Goal: Information Seeking & Learning: Check status

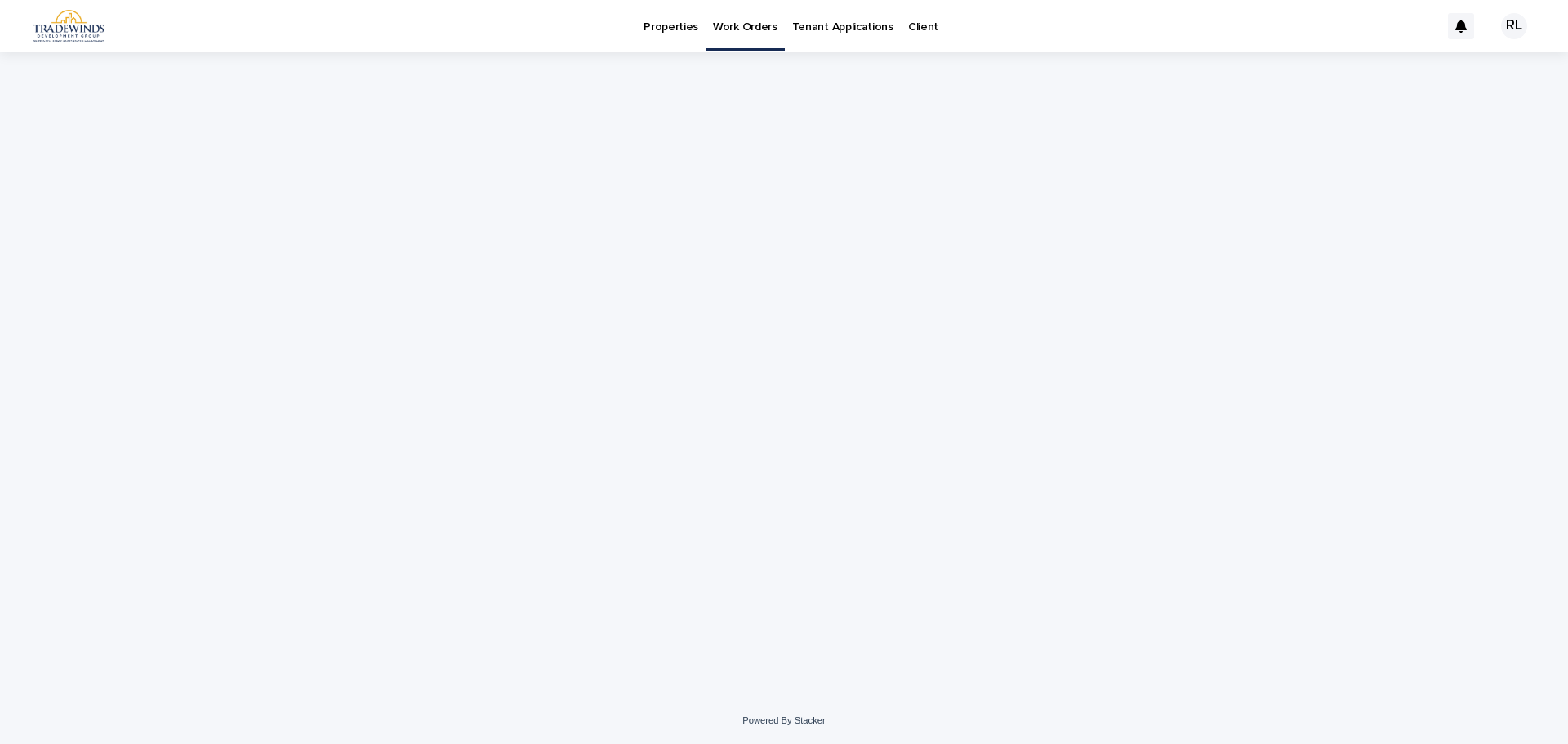
click at [668, 27] on p "Properties" at bounding box center [671, 17] width 55 height 34
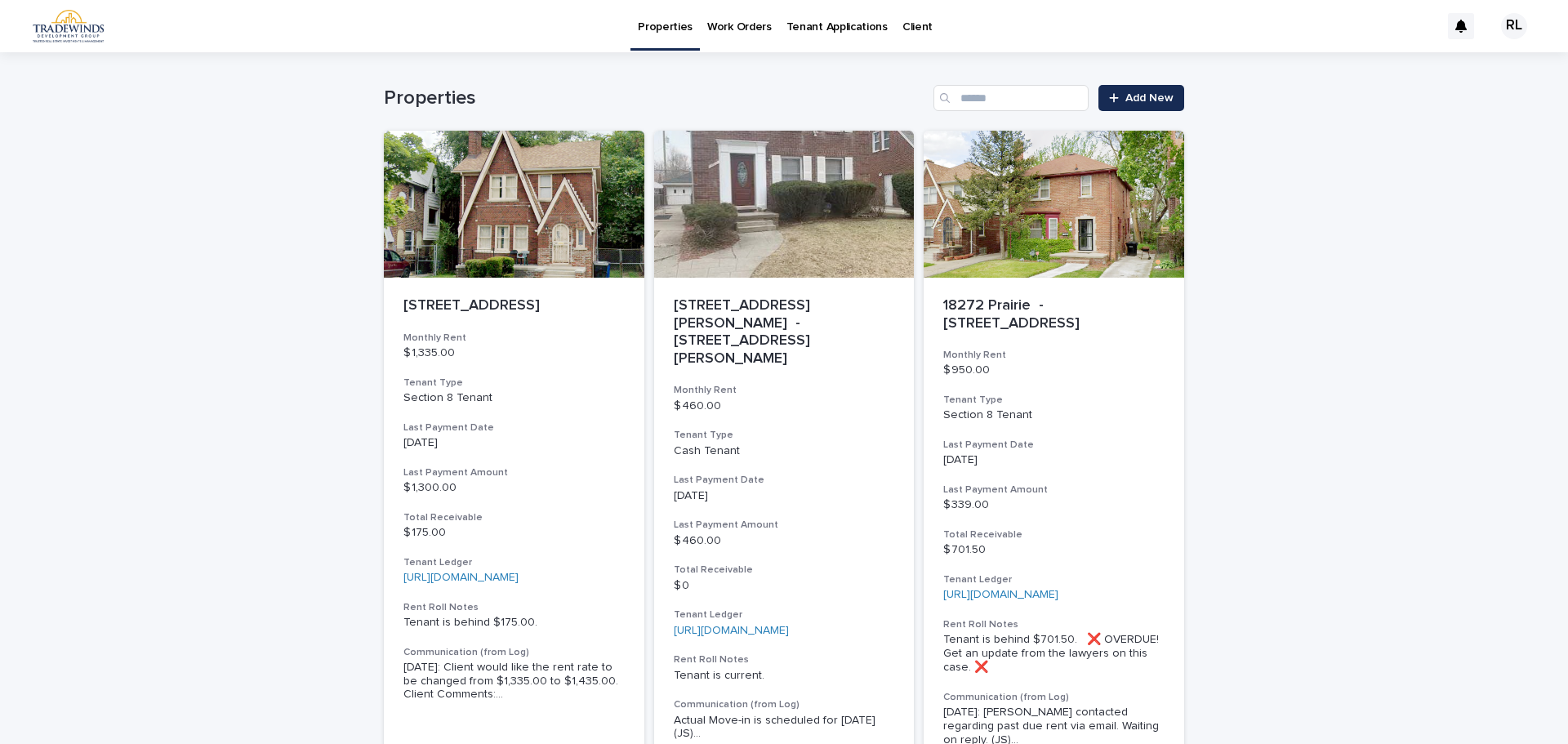
click at [740, 39] on link "Work Orders" at bounding box center [739, 25] width 79 height 50
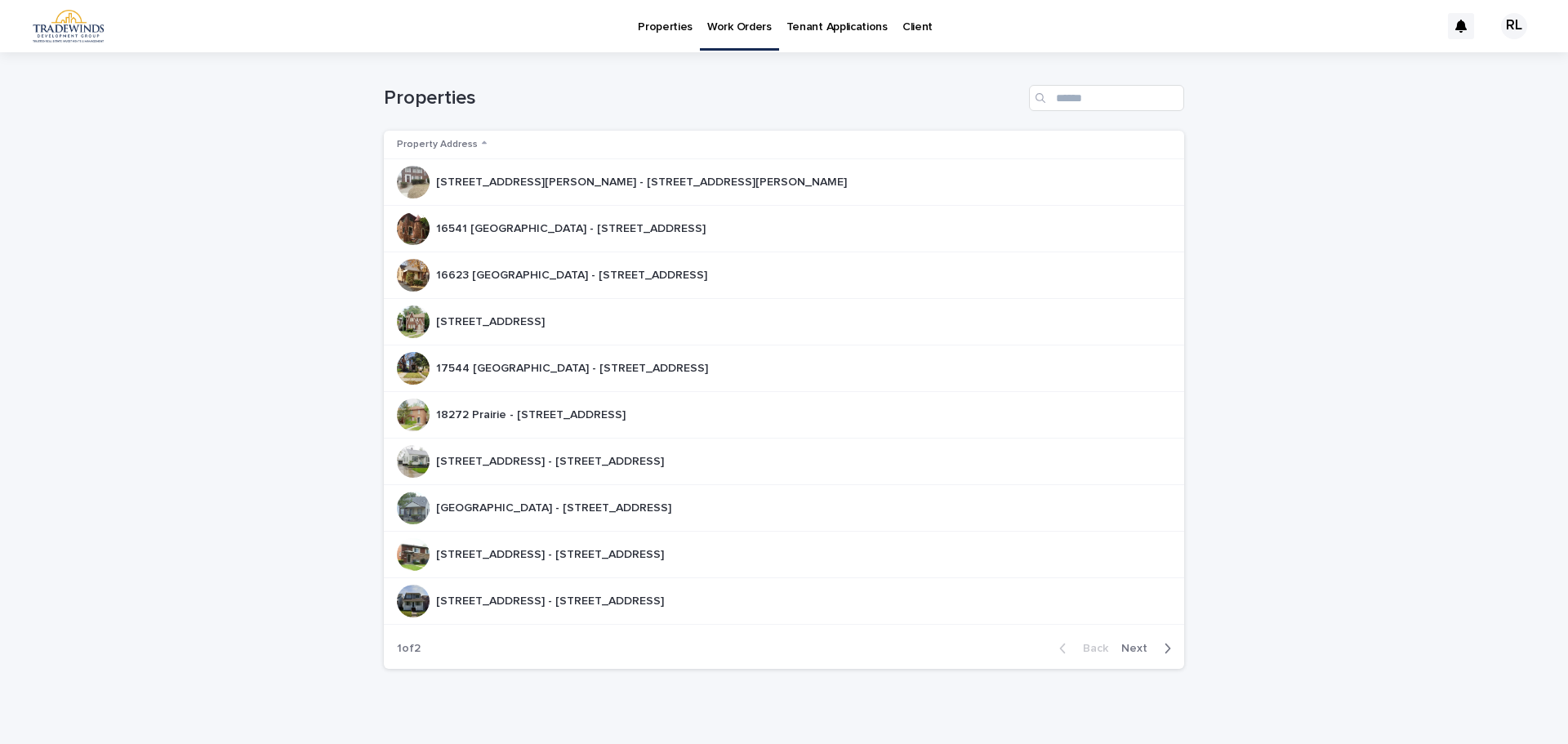
click at [524, 198] on div "[STREET_ADDRESS][PERSON_NAME] - [STREET_ADDRESS][PERSON_NAME] [STREET_ADDRESS][…" at bounding box center [777, 183] width 761 height 33
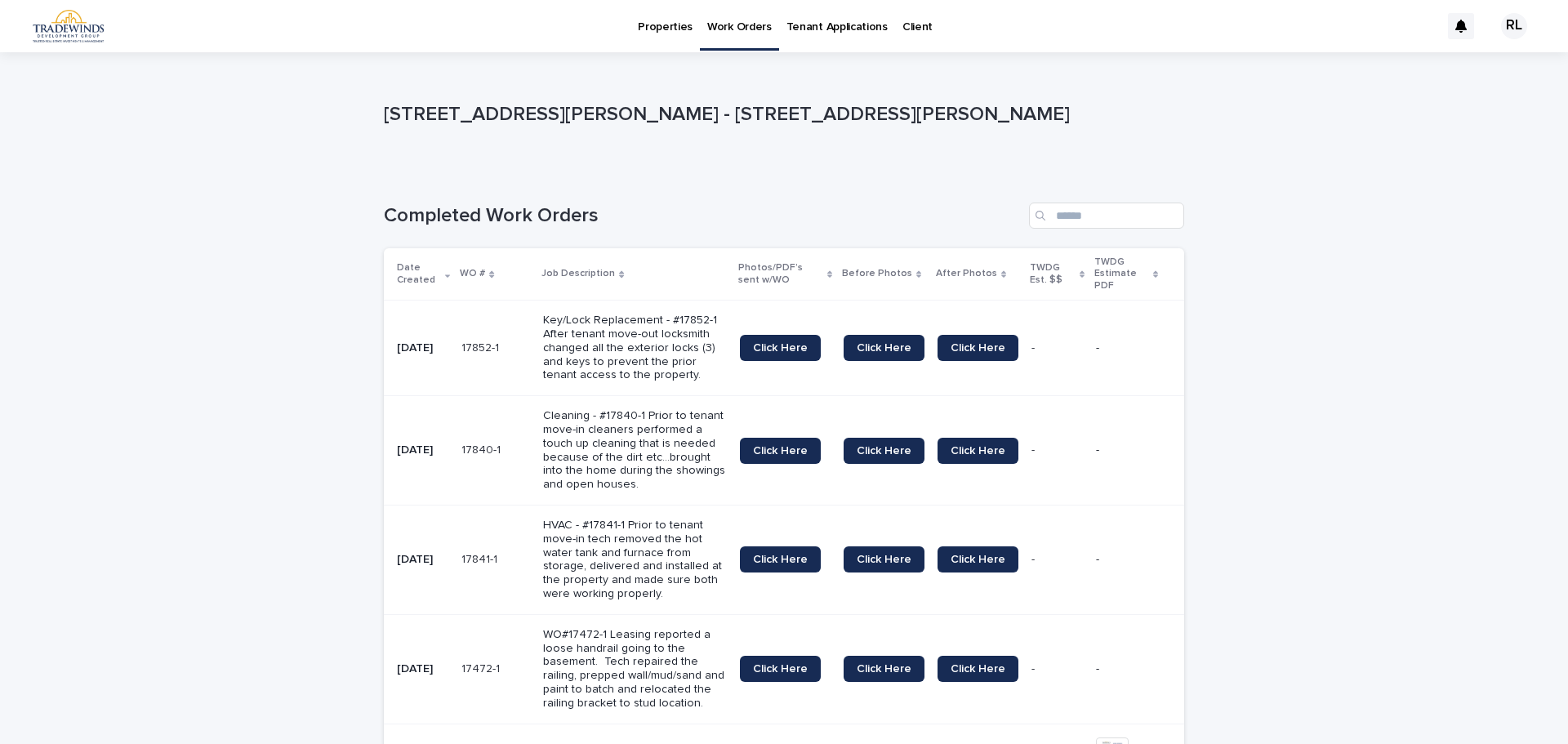
click at [652, 23] on p "Properties" at bounding box center [664, 17] width 55 height 34
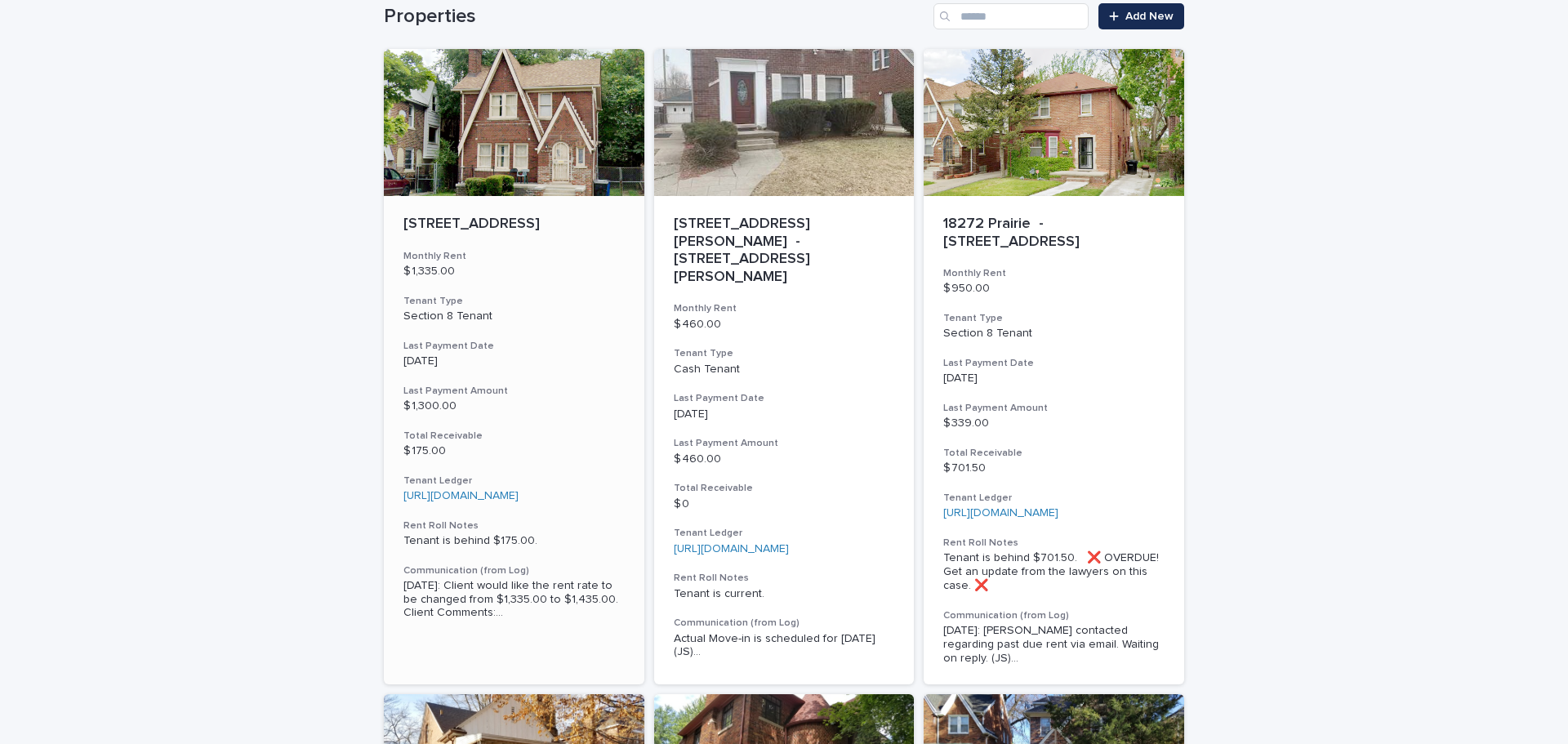
scroll to position [163, 0]
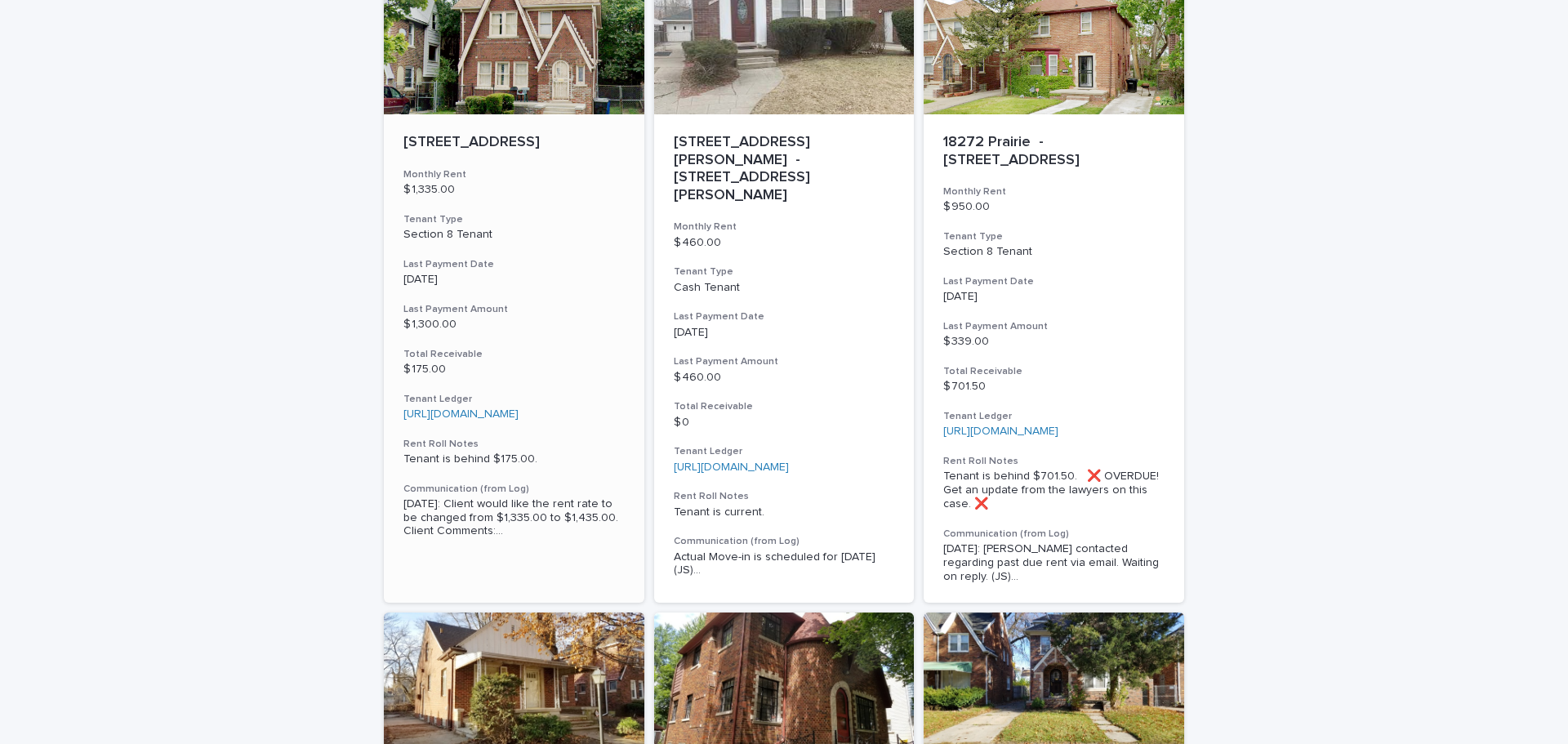
click at [545, 496] on div "17166 [GEOGRAPHIC_DATA] - [GEOGRAPHIC_DATA] Monthly Rent $ 1,335.00 Tenant Type…" at bounding box center [514, 335] width 261 height 443
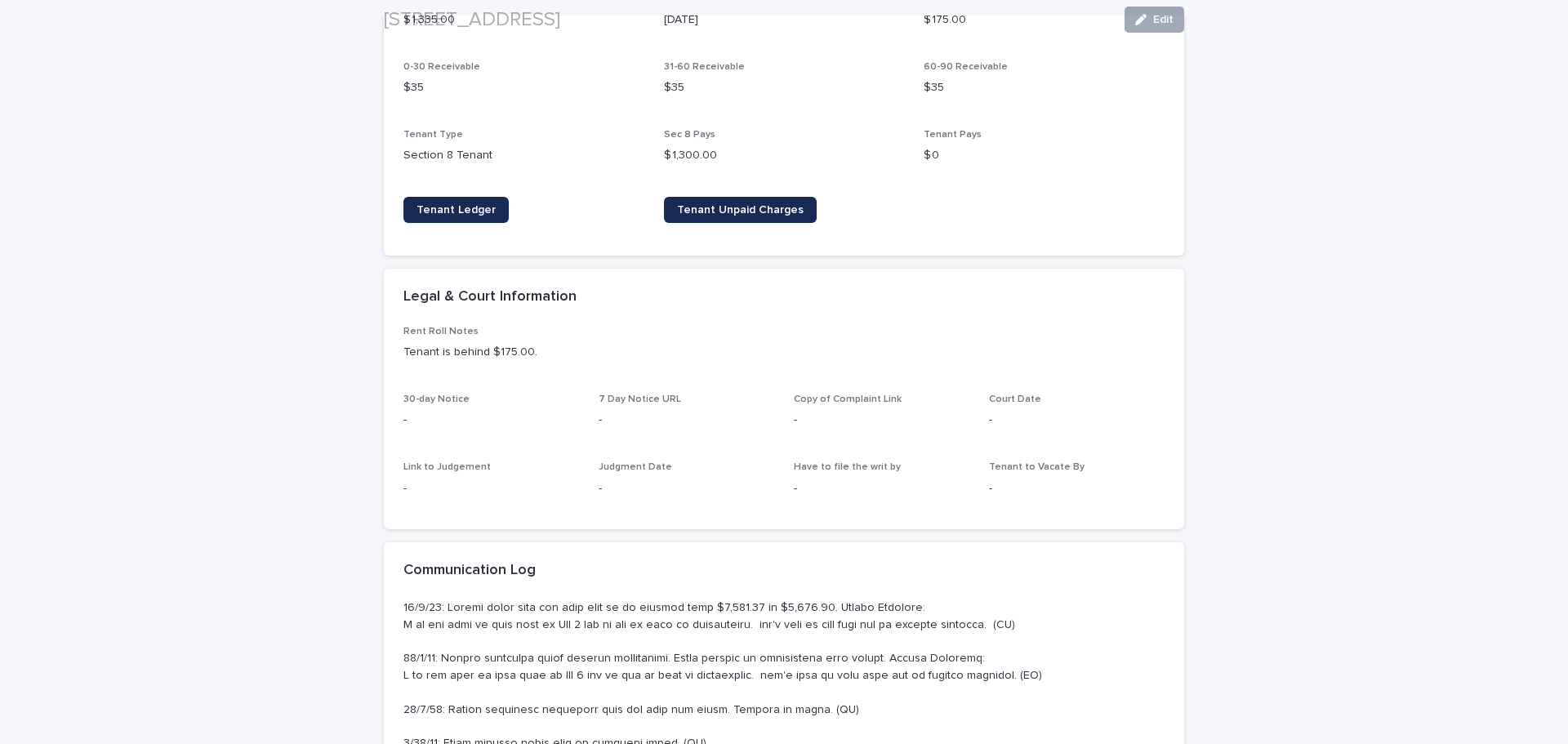
scroll to position [653, 0]
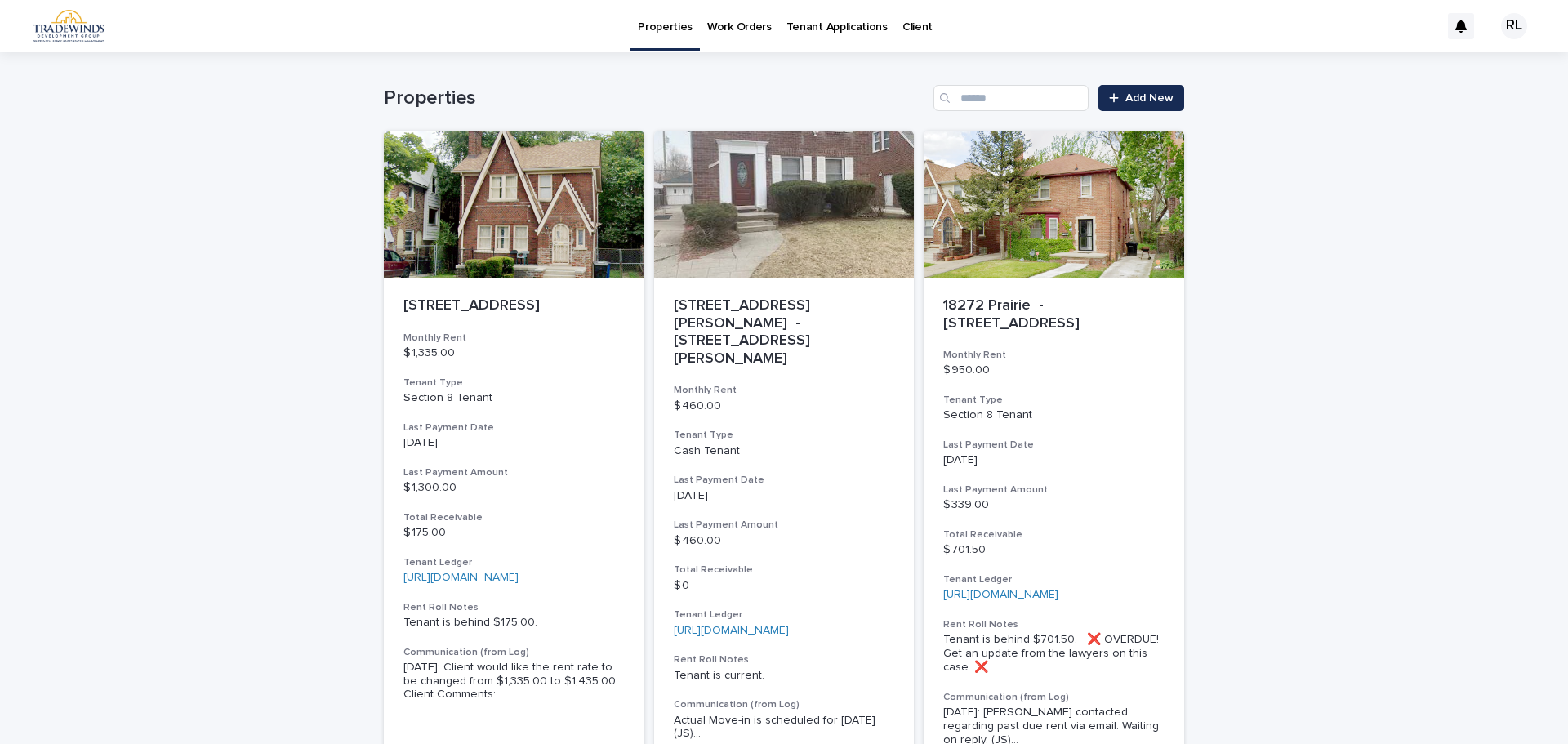
click at [804, 29] on p "Tenant Applications" at bounding box center [837, 17] width 101 height 34
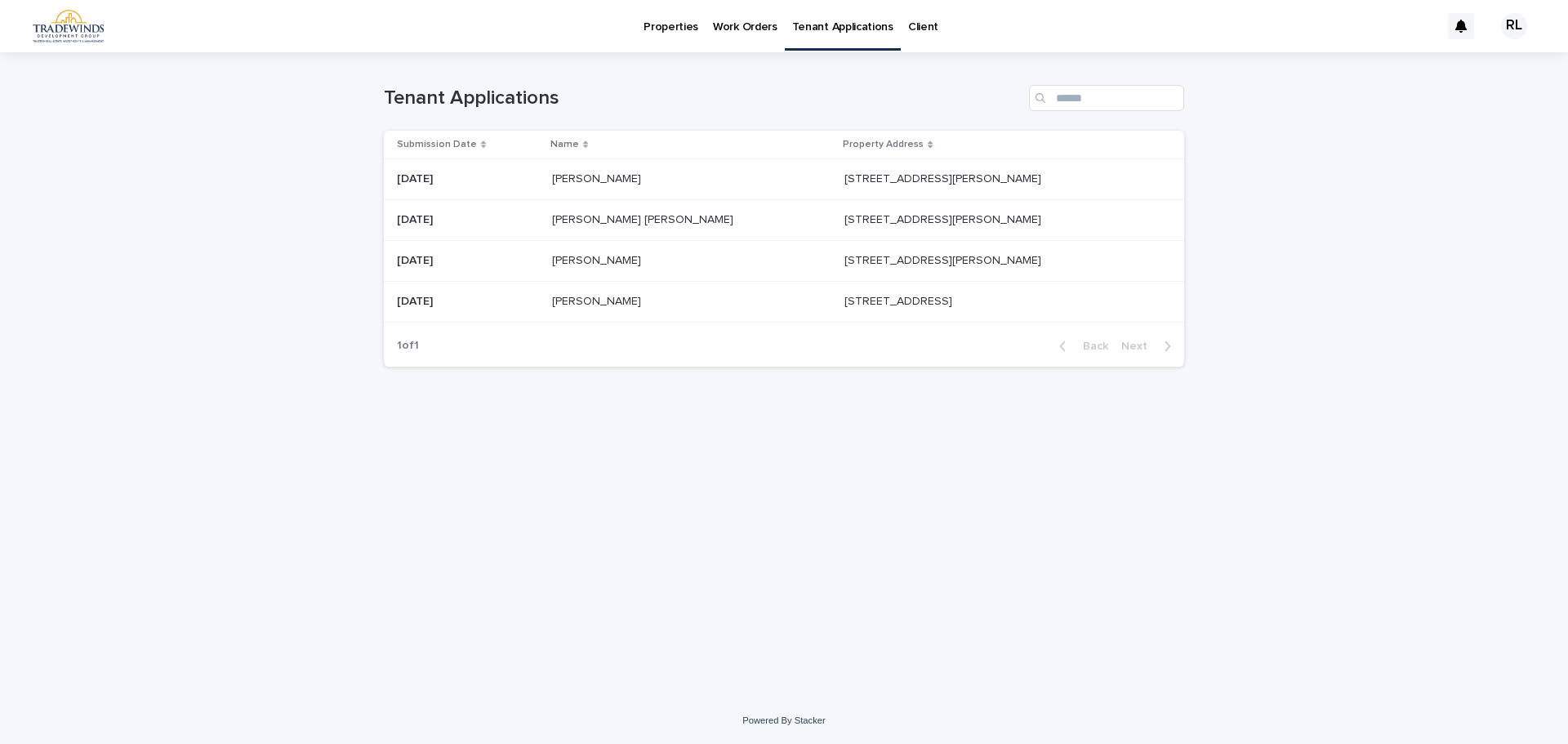
click at [447, 143] on p "Submission Date" at bounding box center [437, 144] width 80 height 18
click at [462, 142] on p "Submission Date" at bounding box center [437, 144] width 80 height 18
click at [658, 30] on p "Properties" at bounding box center [671, 17] width 55 height 34
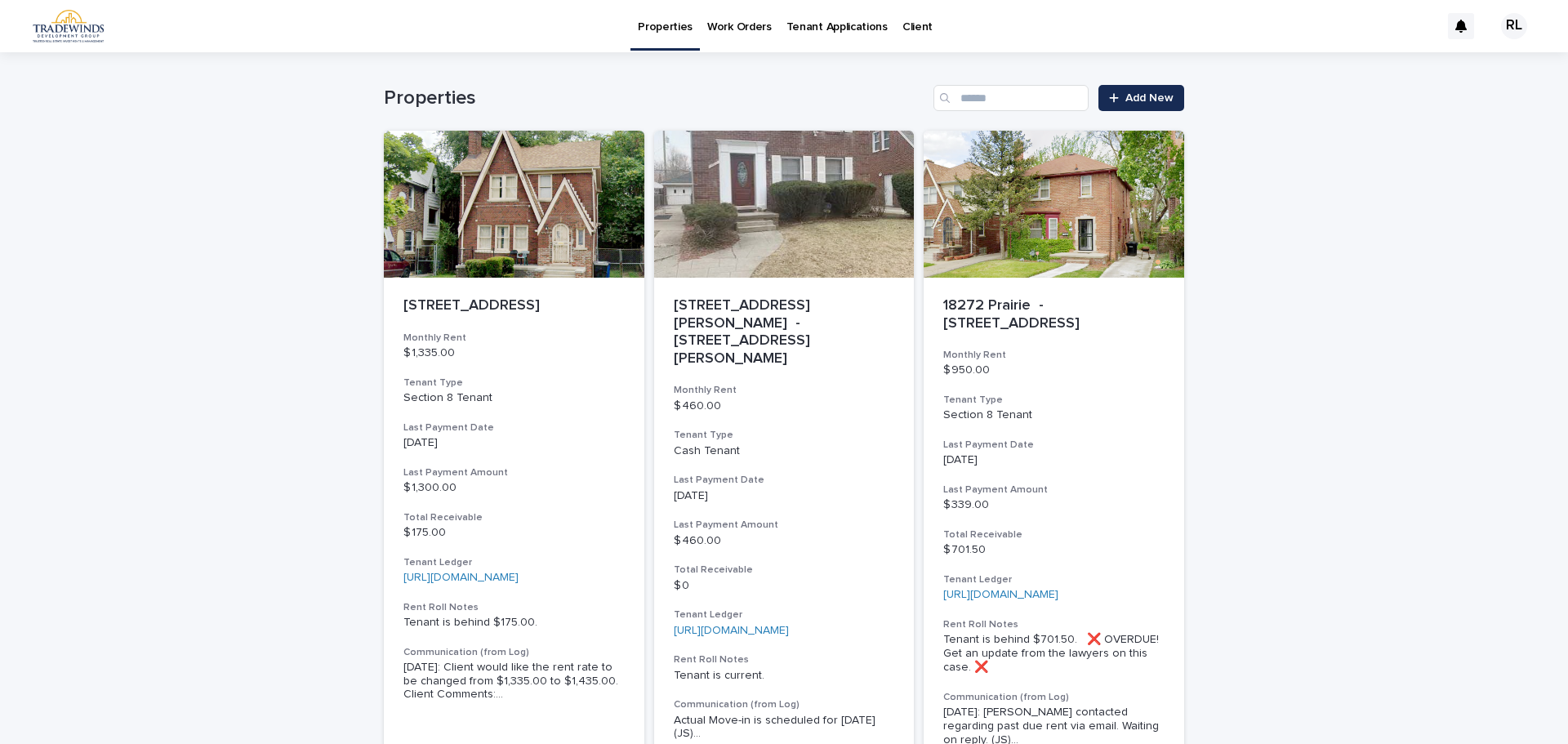
click at [903, 23] on p "Client" at bounding box center [917, 17] width 30 height 34
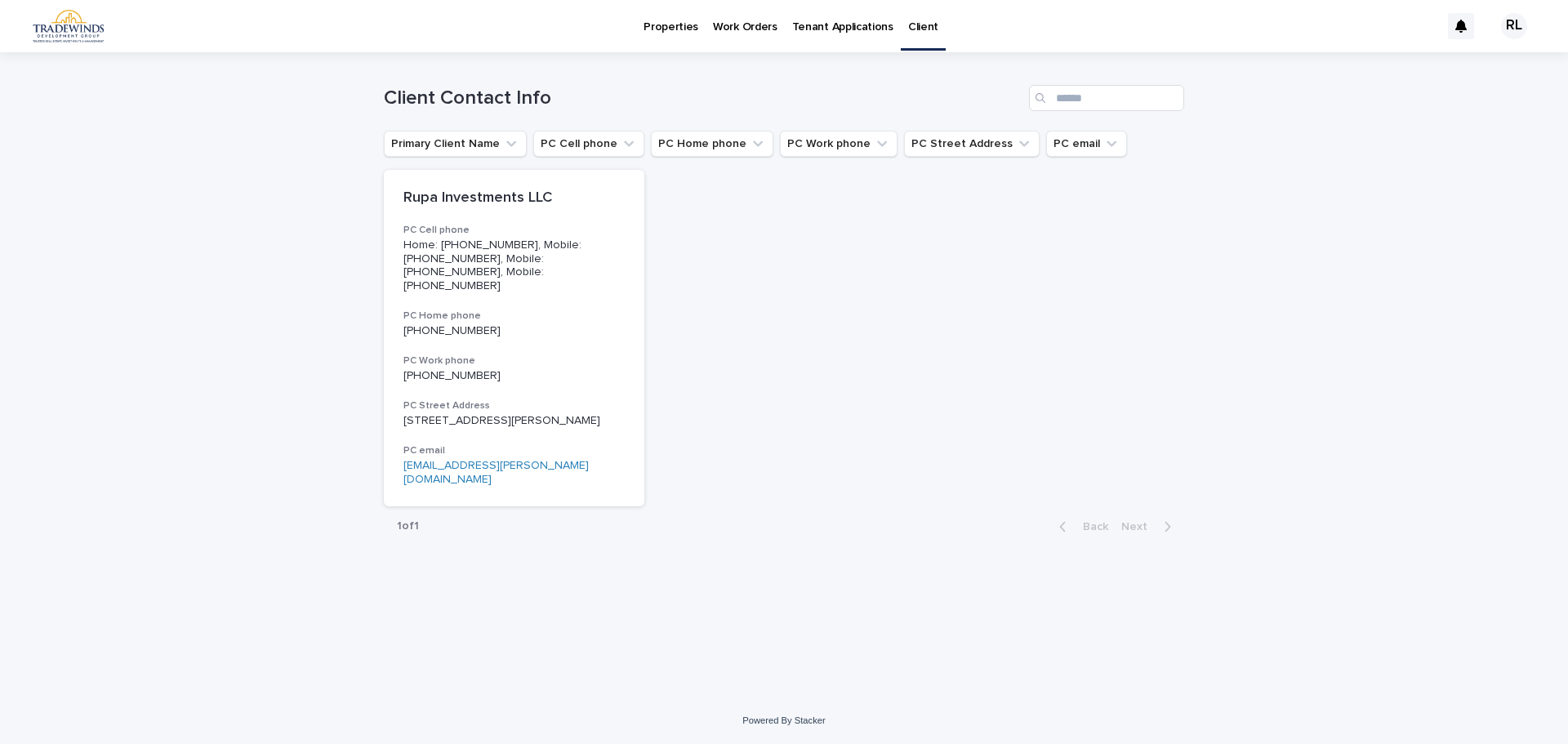
click at [757, 23] on p "Work Orders" at bounding box center [745, 17] width 64 height 34
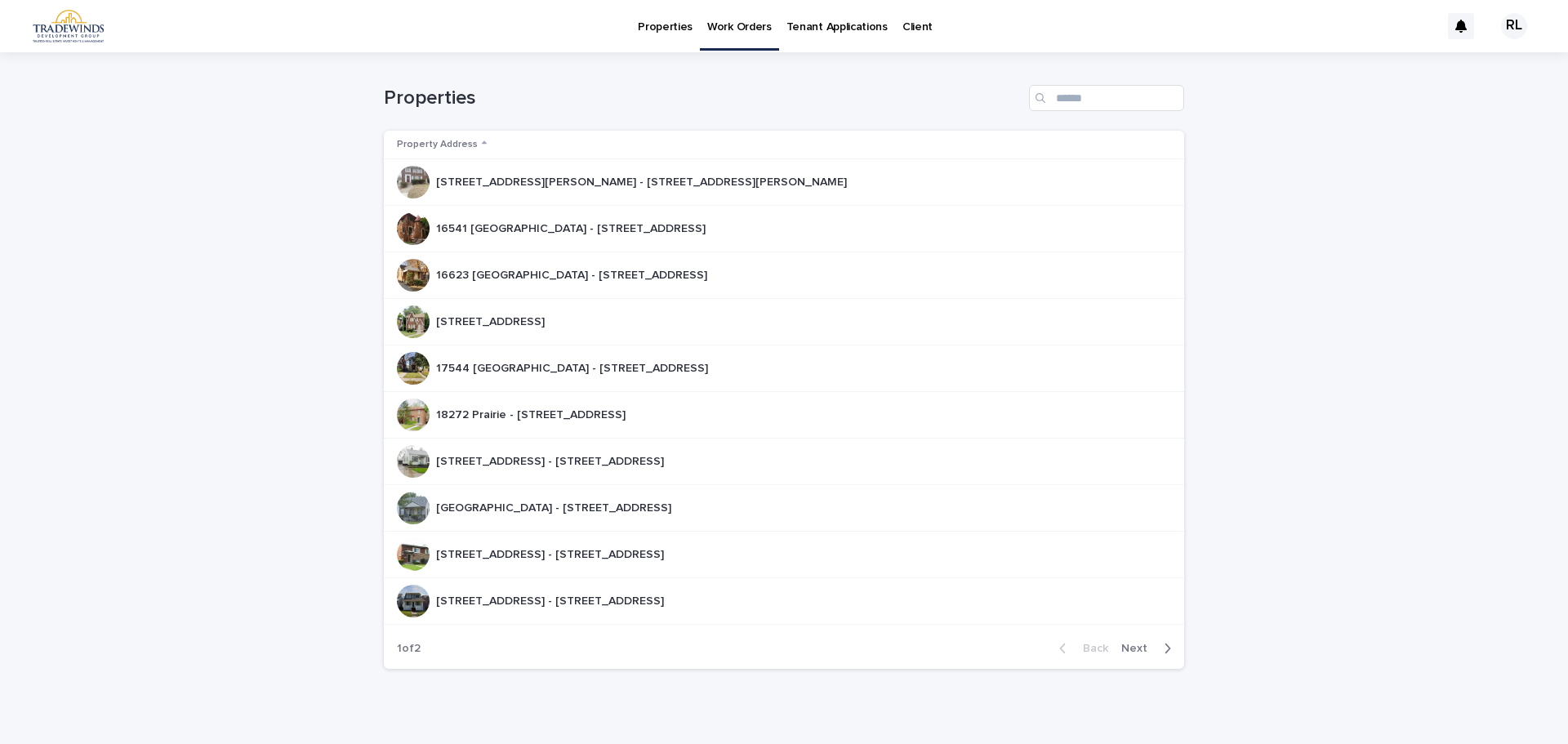
click at [677, 208] on td "16541 [GEOGRAPHIC_DATA] - 16541 [GEOGRAPHIC_DATA] 48219 16541 [GEOGRAPHIC_DATA]…" at bounding box center [784, 229] width 800 height 47
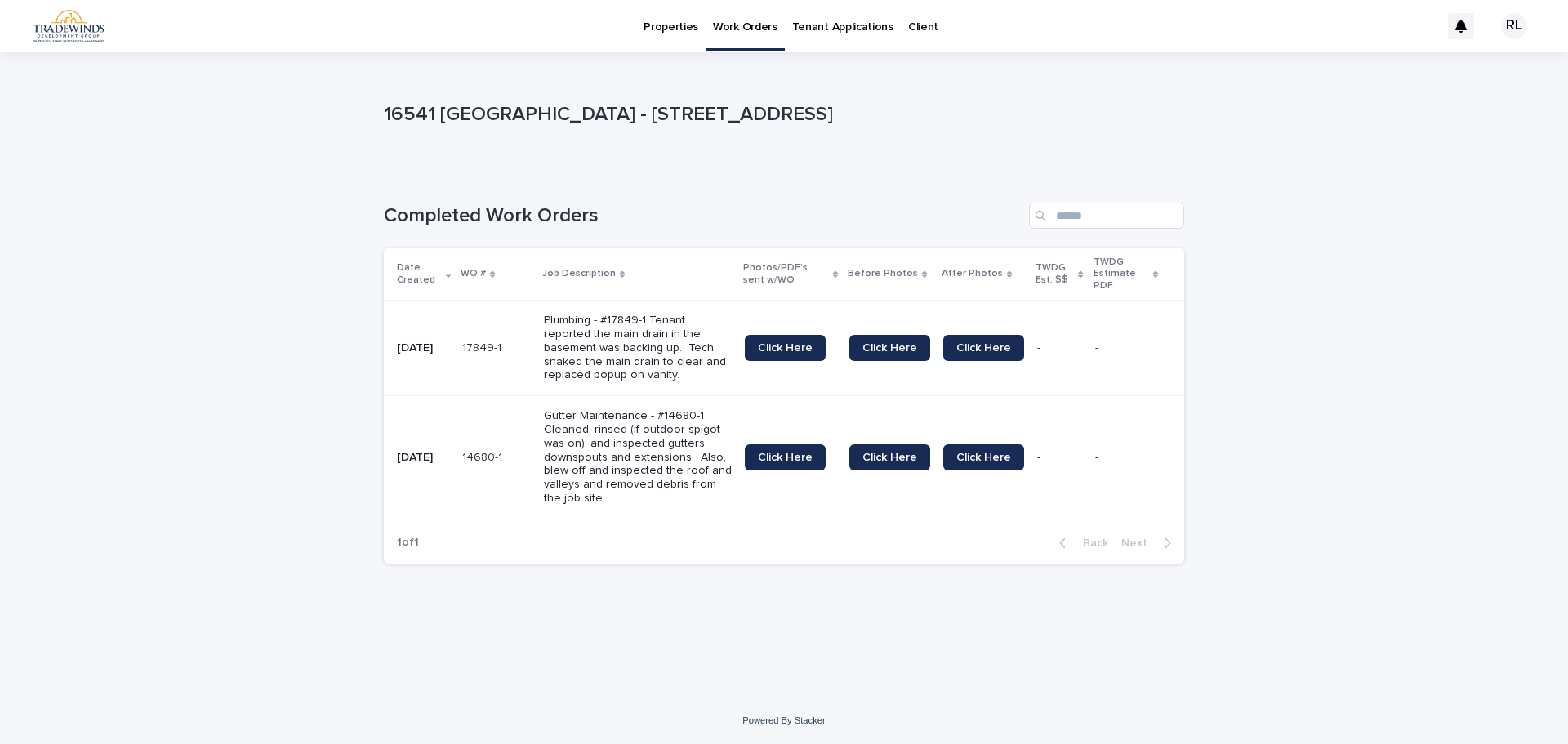
click at [732, 30] on p "Work Orders" at bounding box center [745, 17] width 64 height 34
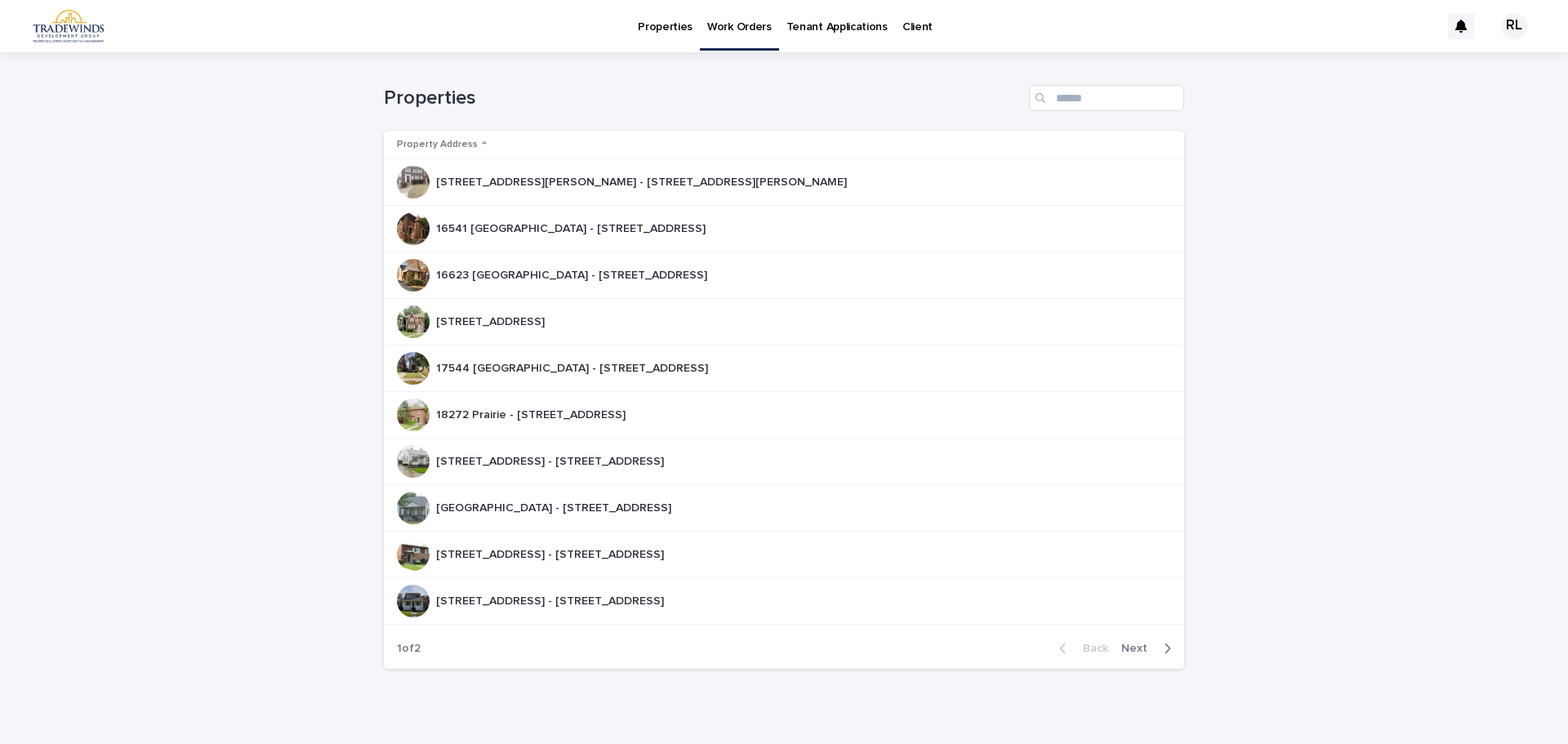
click at [624, 259] on div "16623 [GEOGRAPHIC_DATA] - 16623 [GEOGRAPHIC_DATA], [GEOGRAPHIC_DATA] 48221 1662…" at bounding box center [777, 276] width 761 height 33
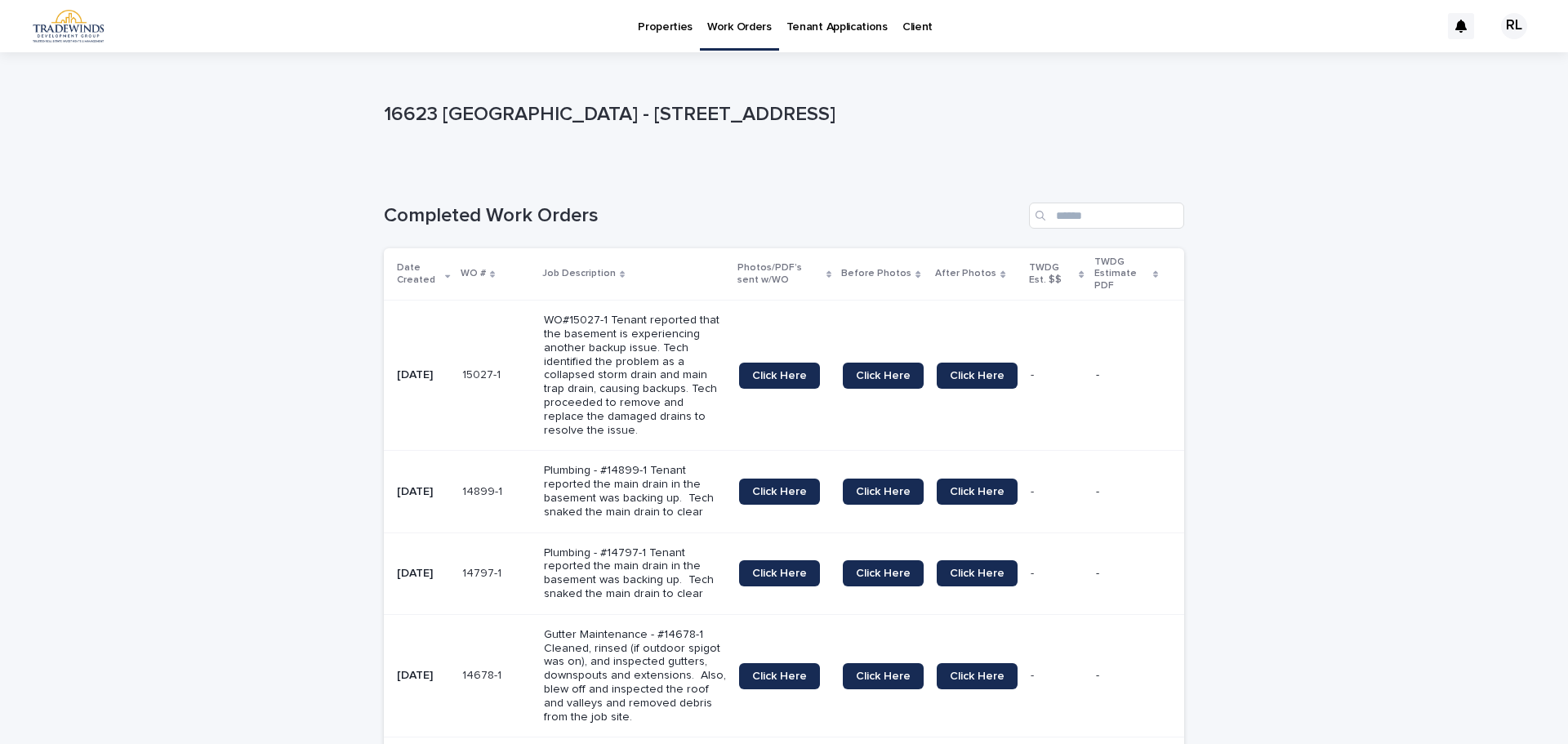
click at [739, 30] on p "Work Orders" at bounding box center [739, 17] width 64 height 34
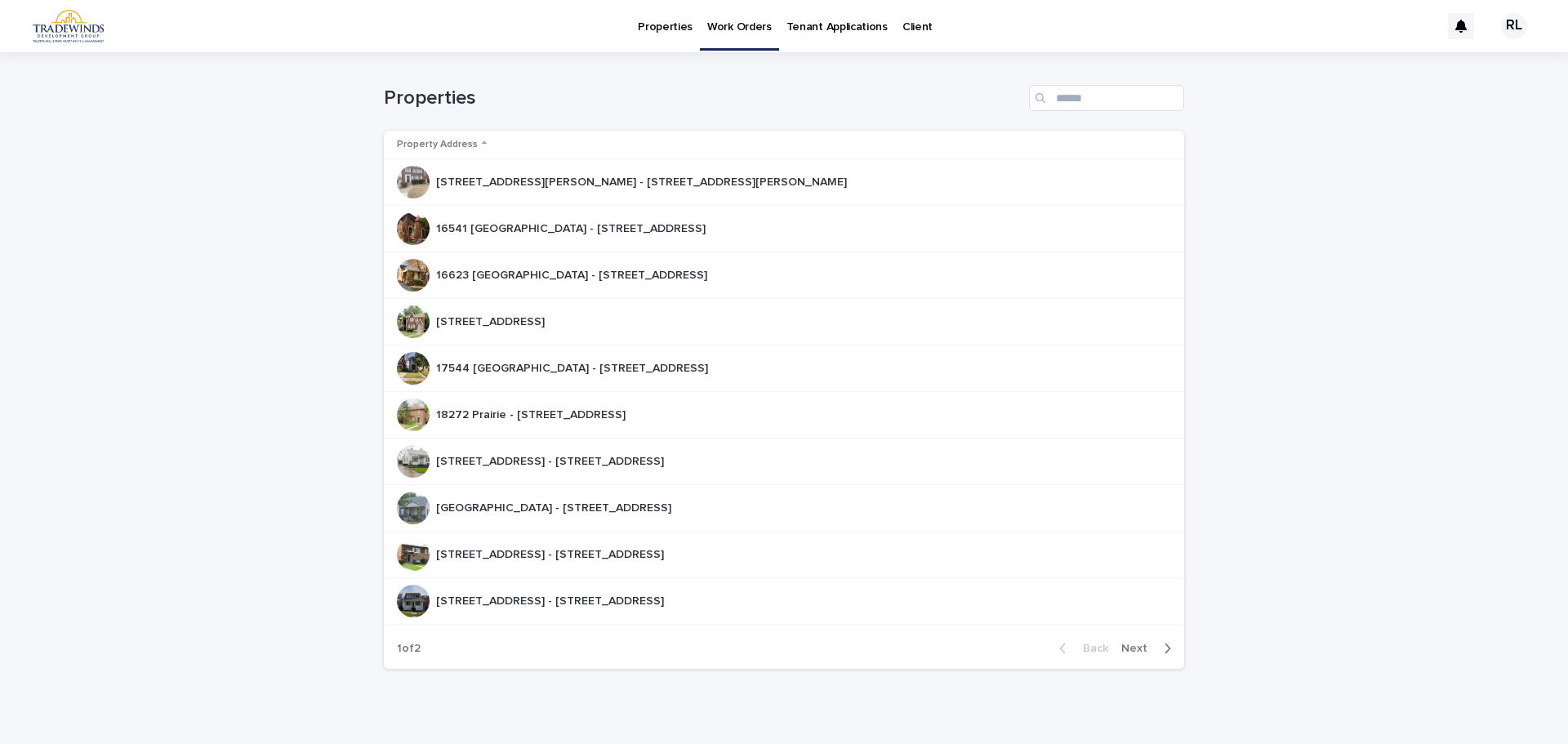
click at [544, 312] on p "[STREET_ADDRESS]" at bounding box center [492, 321] width 112 height 17
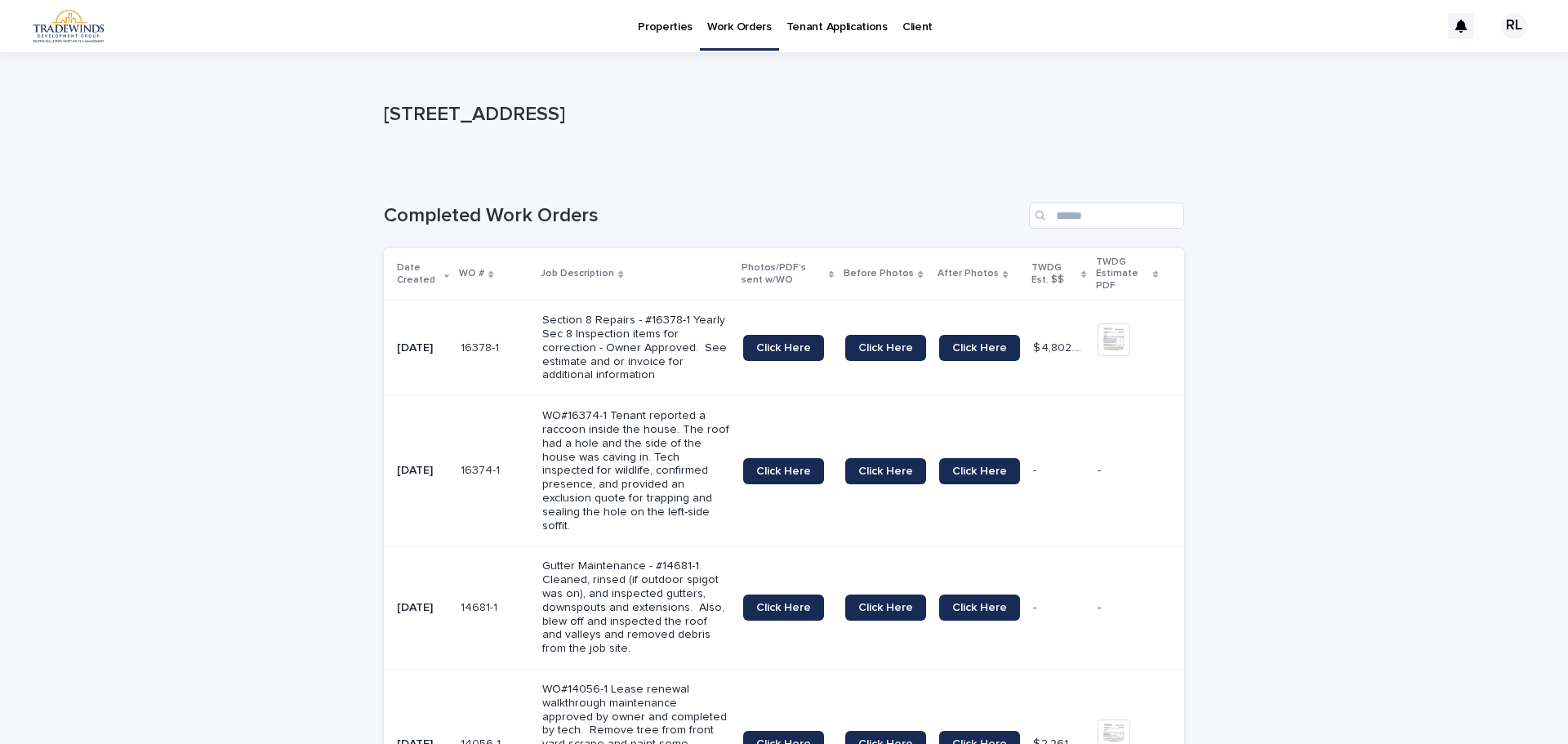
click at [731, 28] on p "Work Orders" at bounding box center [739, 17] width 64 height 34
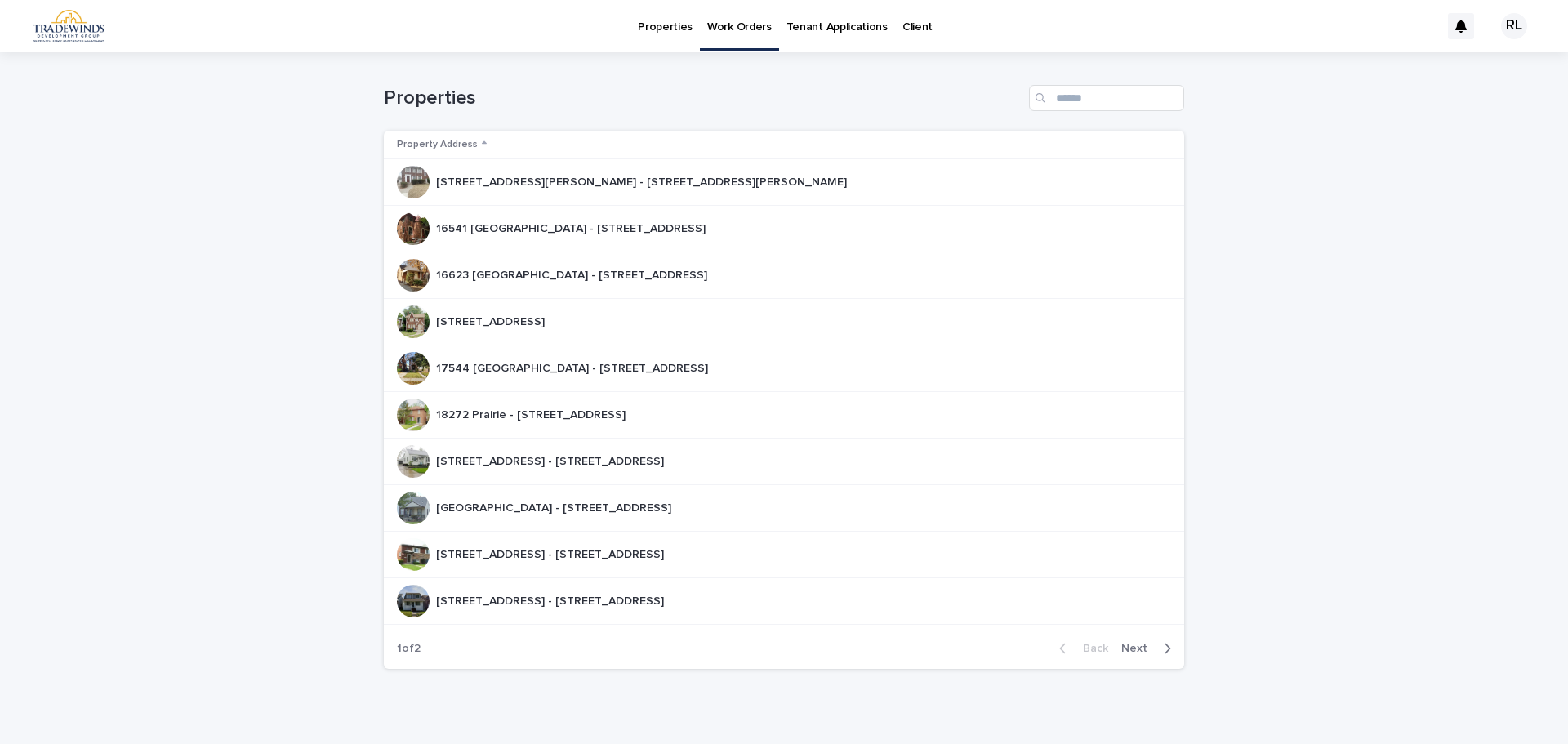
click at [562, 364] on p "17544 [GEOGRAPHIC_DATA] - [STREET_ADDRESS]" at bounding box center [574, 367] width 275 height 17
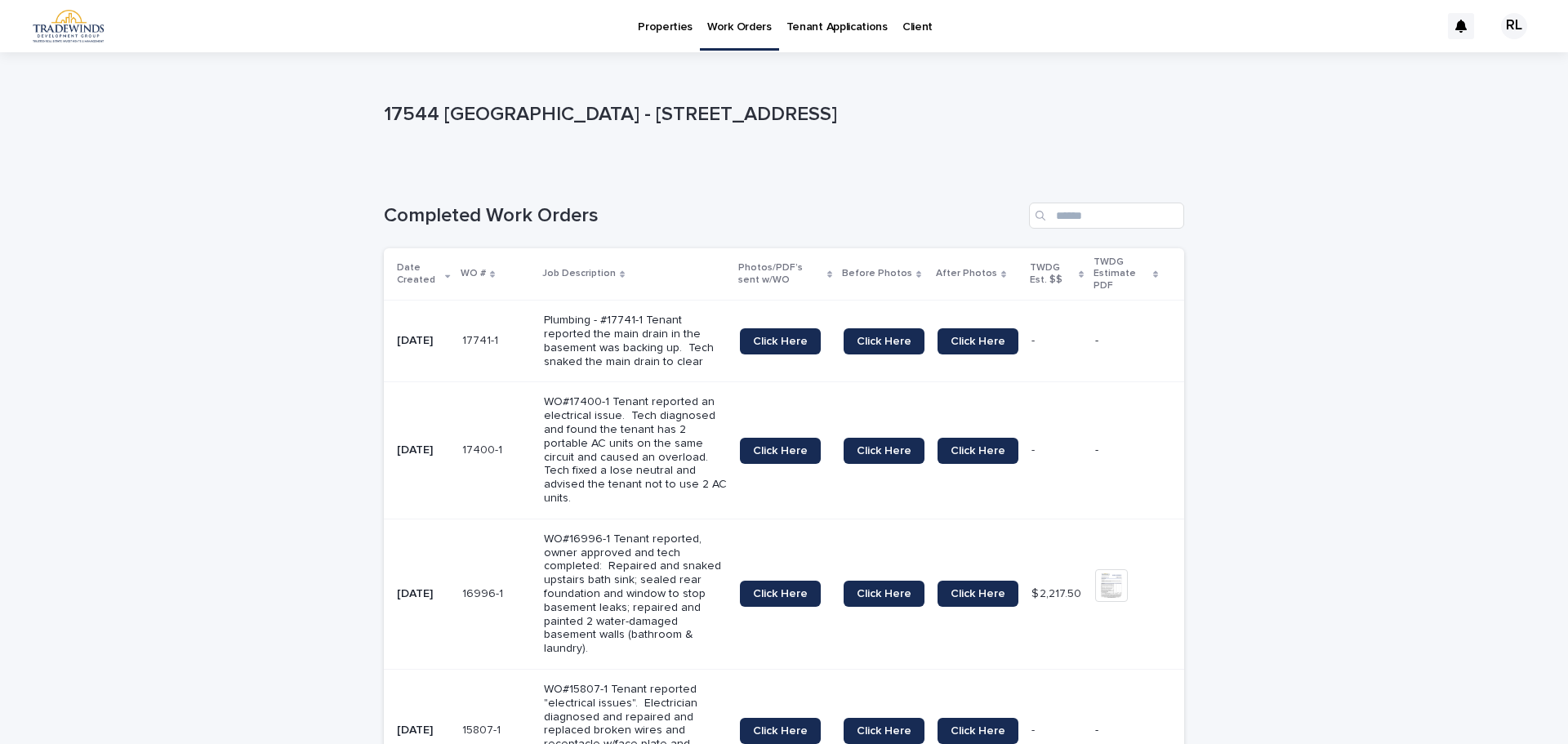
click at [735, 28] on p "Work Orders" at bounding box center [739, 17] width 64 height 34
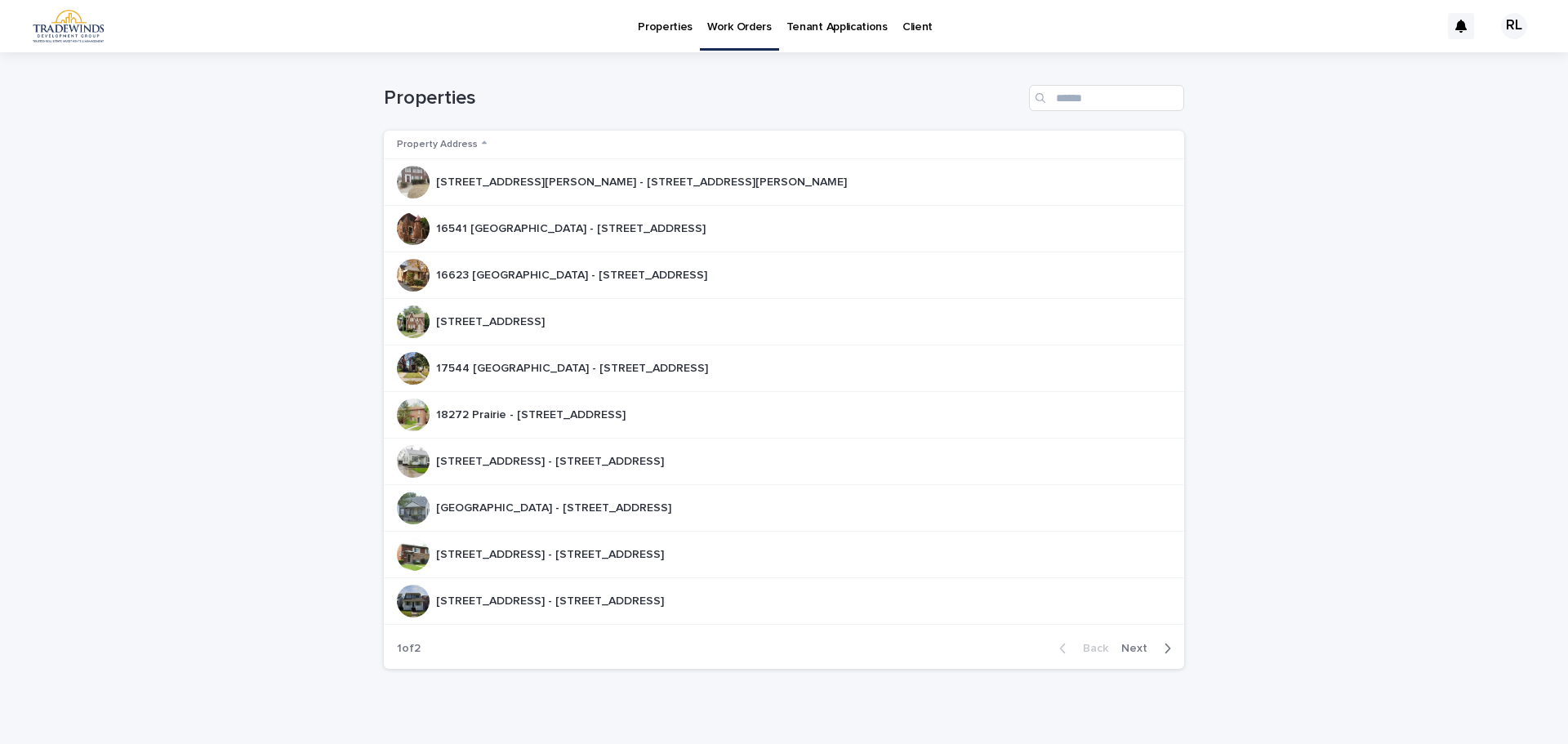
click at [571, 464] on p "[STREET_ADDRESS] - [STREET_ADDRESS]" at bounding box center [552, 460] width 231 height 17
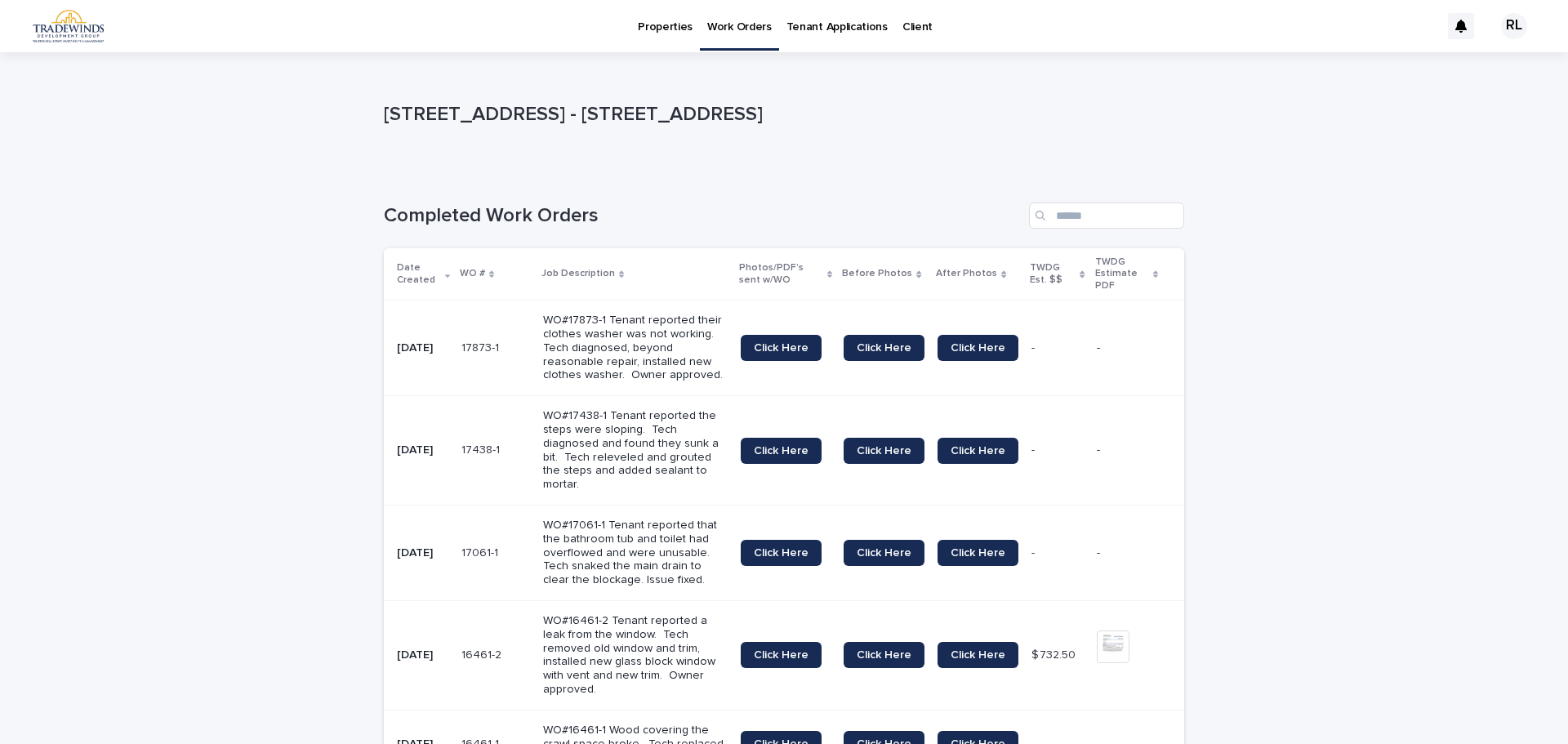
click at [740, 29] on p "Work Orders" at bounding box center [739, 17] width 64 height 34
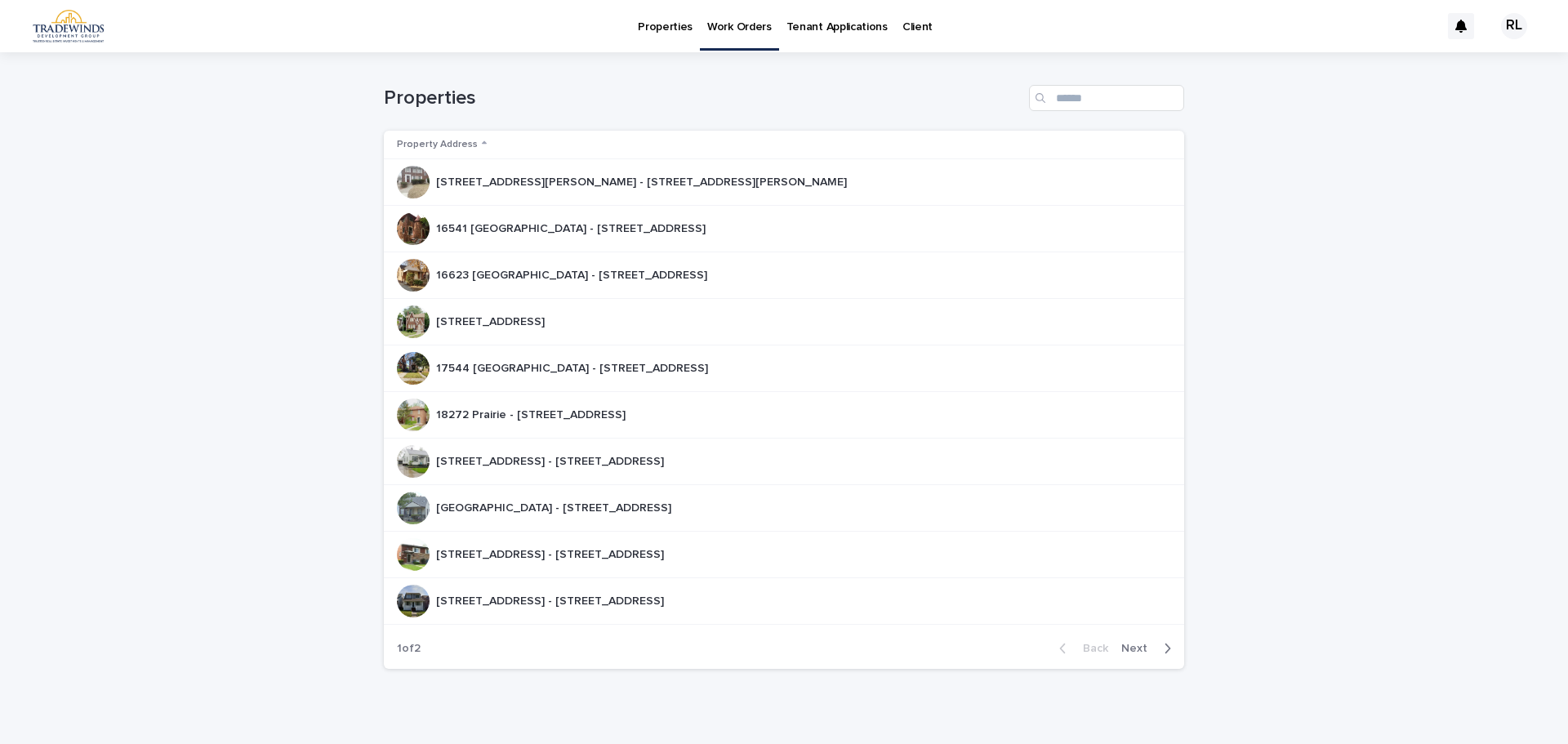
click at [537, 541] on div "[STREET_ADDRESS] - [STREET_ADDRESS] [STREET_ADDRESS] - [STREET_ADDRESS]" at bounding box center [550, 555] width 228 height 27
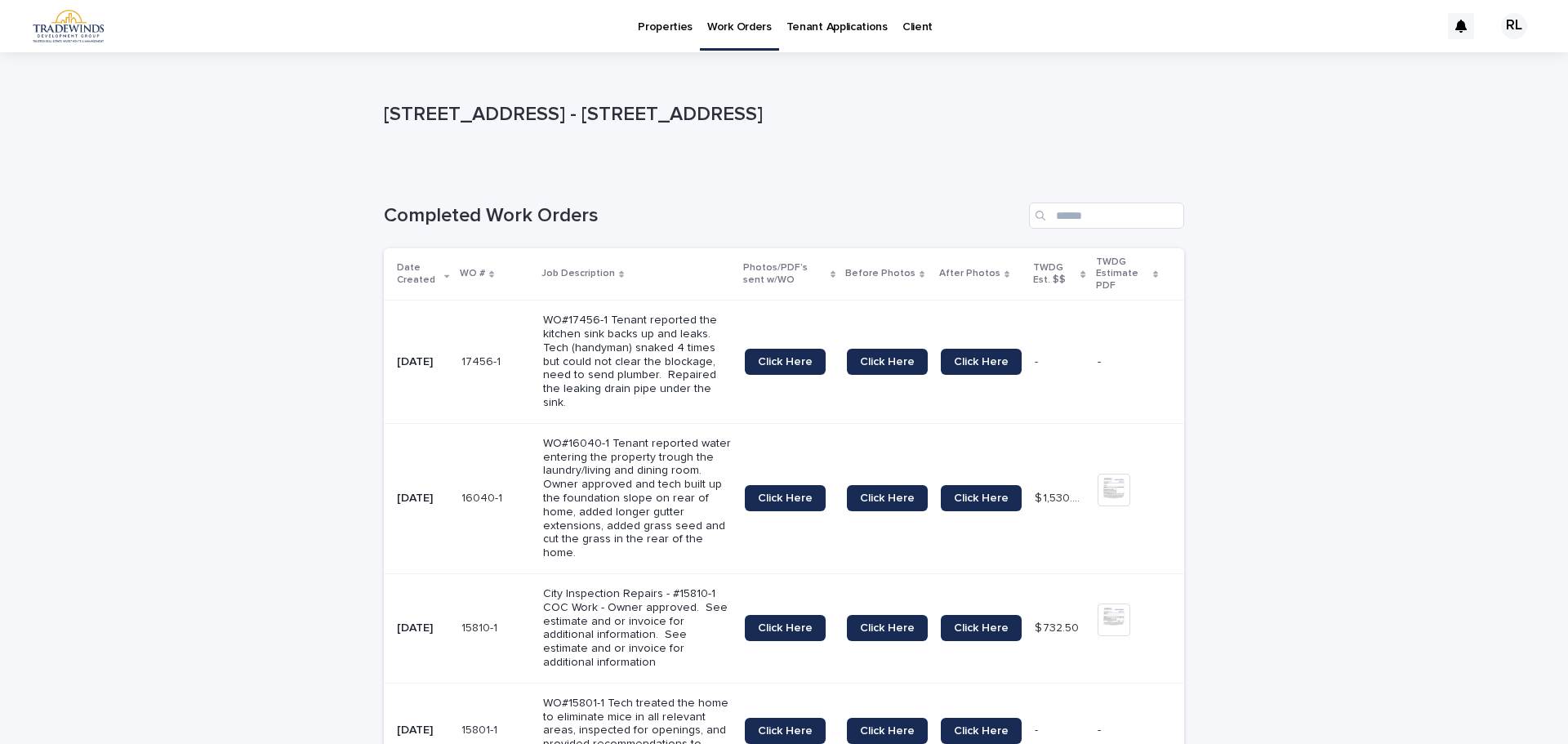
click at [734, 30] on p "Work Orders" at bounding box center [739, 17] width 64 height 34
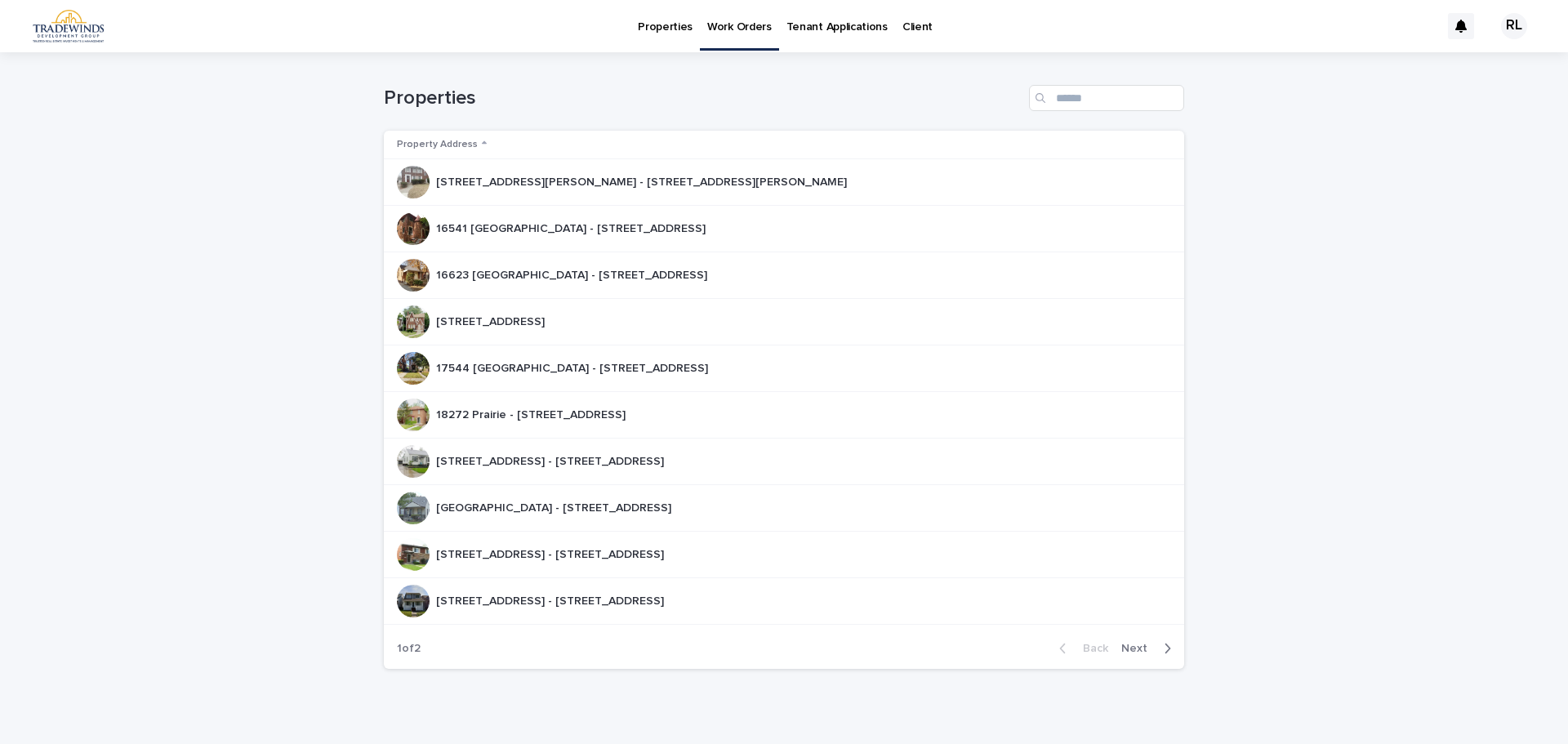
click at [608, 595] on p "[STREET_ADDRESS] - [STREET_ADDRESS]" at bounding box center [552, 600] width 231 height 17
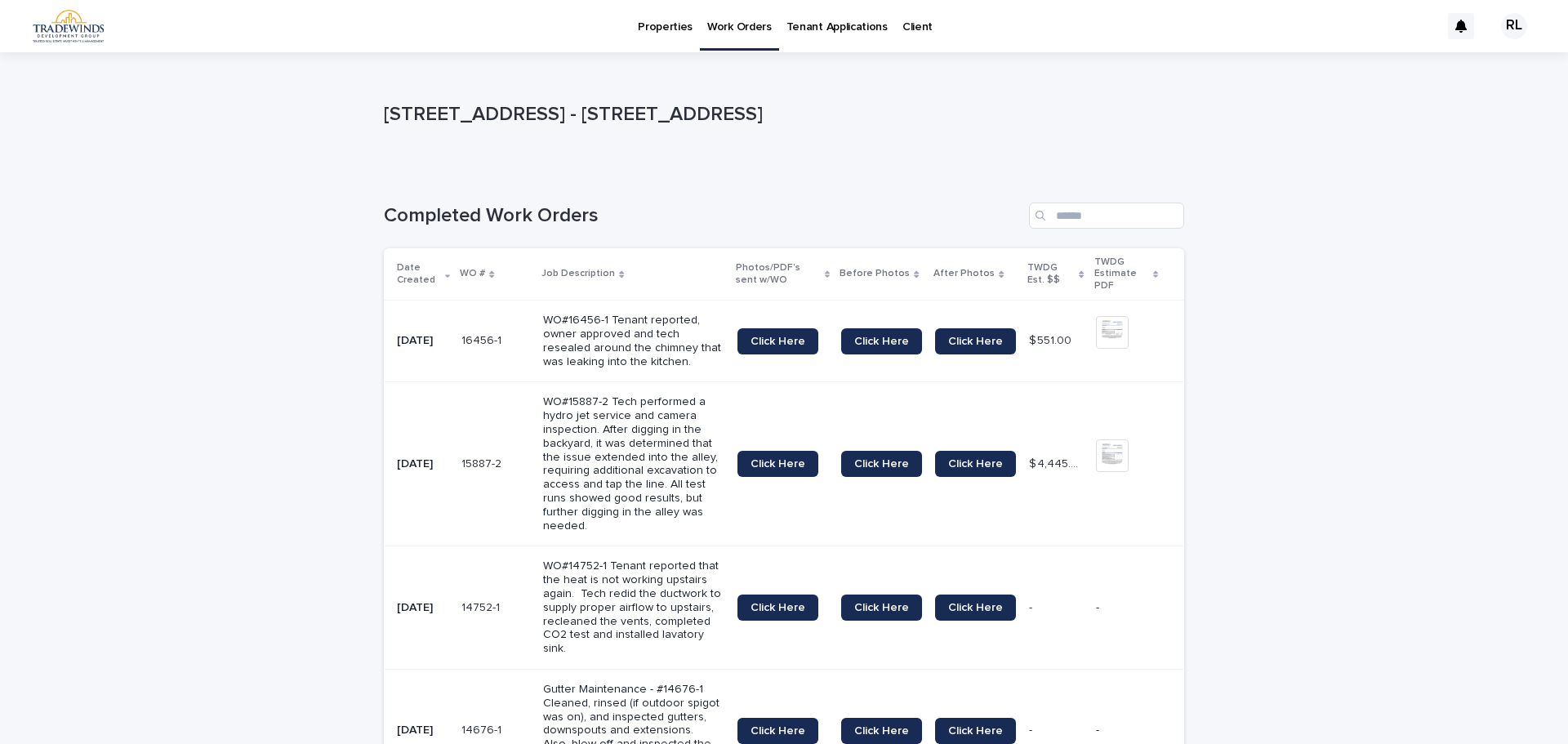
click at [751, 27] on p "Work Orders" at bounding box center [739, 17] width 64 height 34
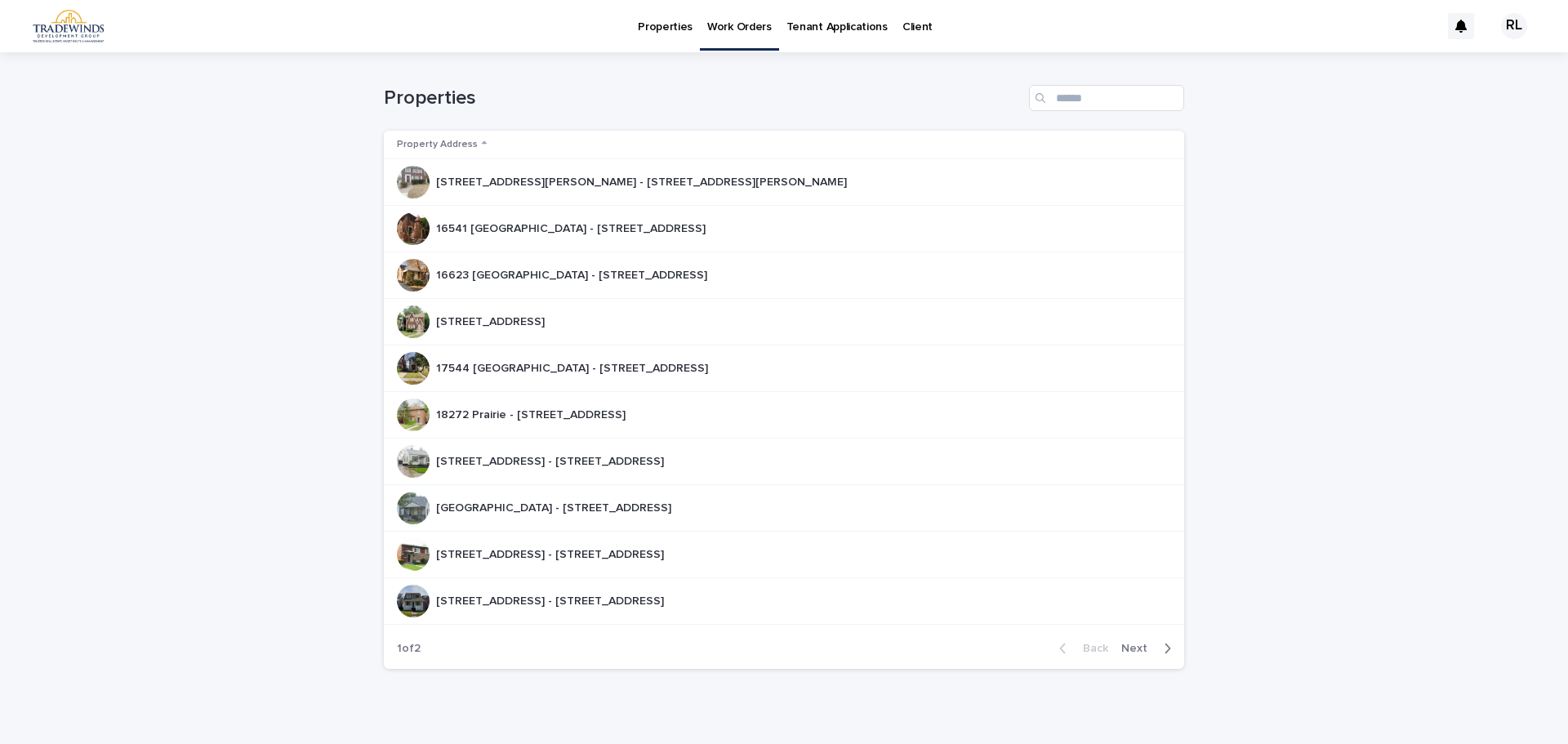
click at [1138, 648] on span "Next" at bounding box center [1138, 648] width 36 height 11
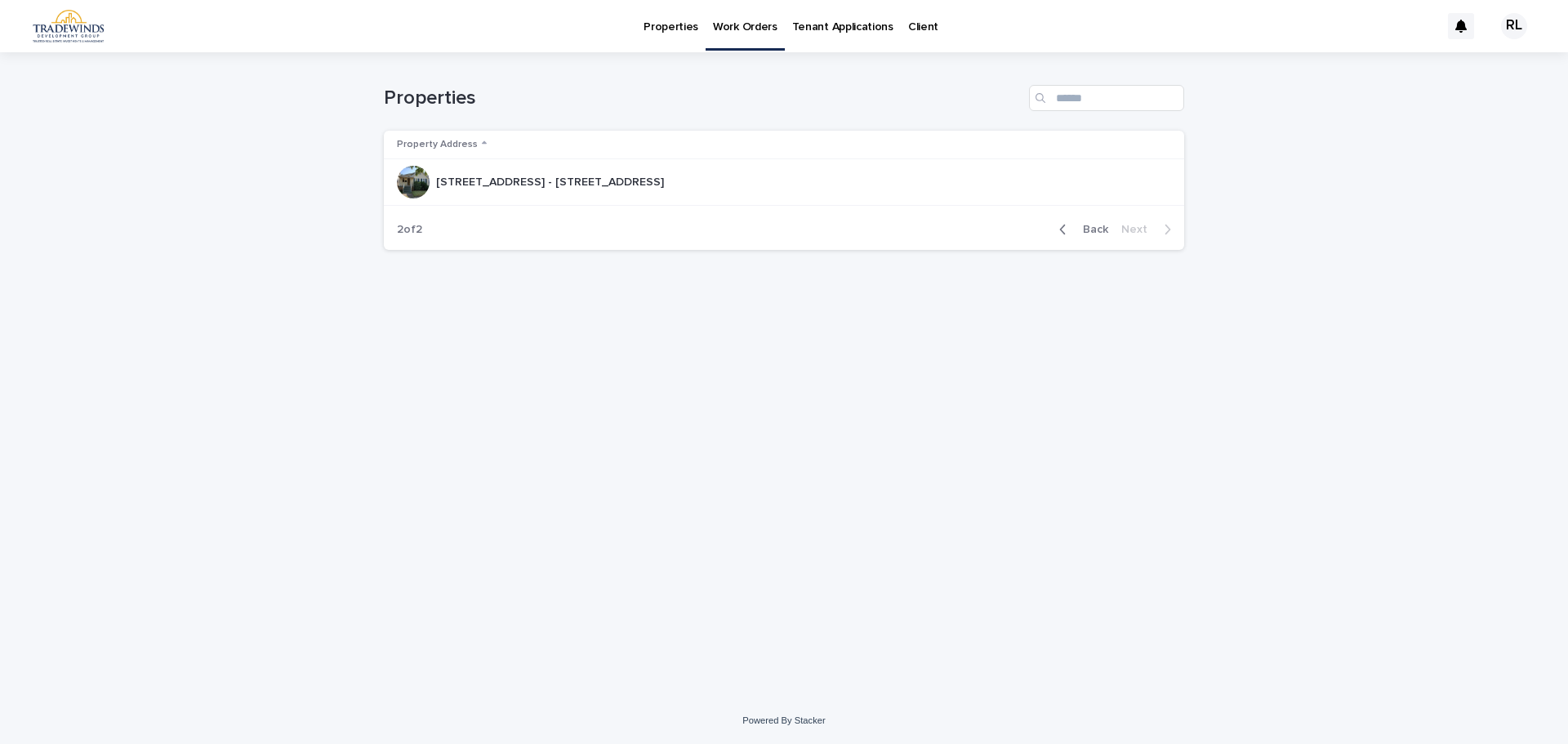
click at [576, 195] on div "[STREET_ADDRESS] - [STREET_ADDRESS] [STREET_ADDRESS] - [STREET_ADDRESS]" at bounding box center [550, 182] width 228 height 27
